Goal: Task Accomplishment & Management: Manage account settings

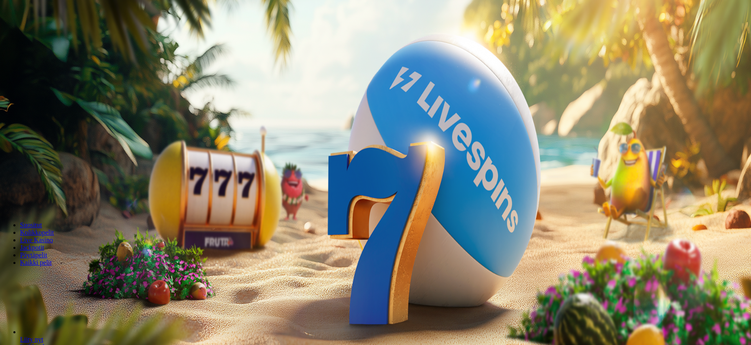
click at [61, 35] on button "Kirjaudu" at bounding box center [57, 30] width 27 height 9
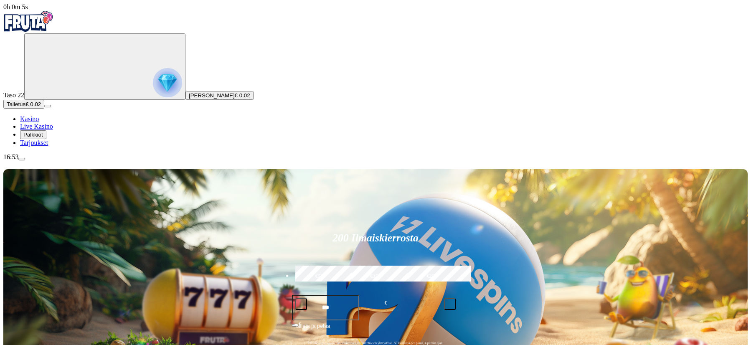
click at [43, 138] on span "Palkkiot" at bounding box center [33, 135] width 20 height 6
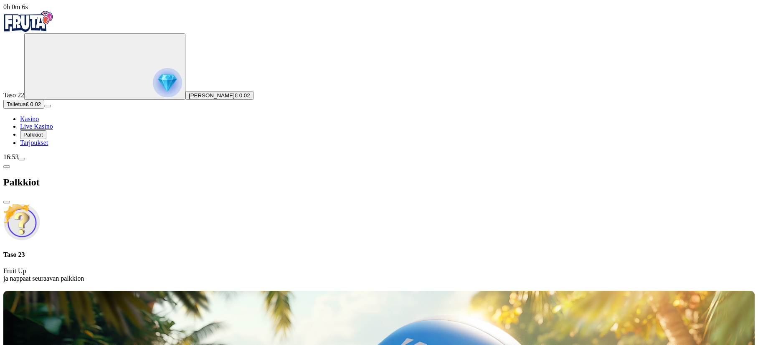
click at [169, 267] on p "Fruit Up ja nappaat seuraavan palkkion" at bounding box center [379, 274] width 752 height 15
click at [102, 204] on div "Taso 23 Fruit Up ja nappaat seuraavan palkkion" at bounding box center [379, 243] width 752 height 79
click at [169, 251] on div "Taso 23 Fruit Up ja nappaat seuraavan palkkion" at bounding box center [379, 266] width 752 height 31
click at [16, 79] on div "Taso 22 [PERSON_NAME] € 0.02" at bounding box center [379, 66] width 752 height 66
click at [61, 88] on circle "Primary" at bounding box center [90, 65] width 85 height 85
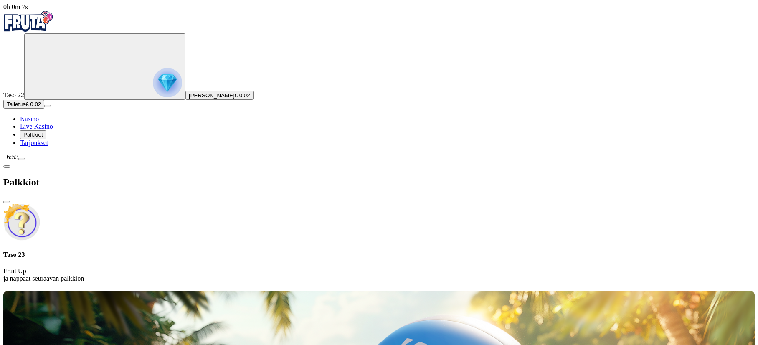
click at [153, 84] on img "Primary" at bounding box center [167, 82] width 29 height 29
click at [48, 71] on circle "Primary" at bounding box center [90, 65] width 85 height 85
click at [7, 202] on span "close icon" at bounding box center [7, 202] width 0 height 0
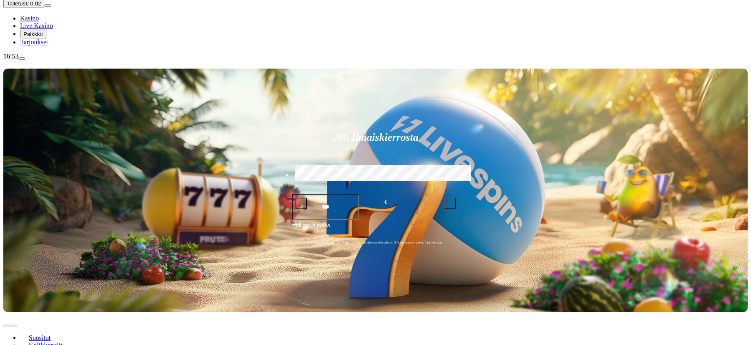
scroll to position [170, 0]
